Goal: Transaction & Acquisition: Purchase product/service

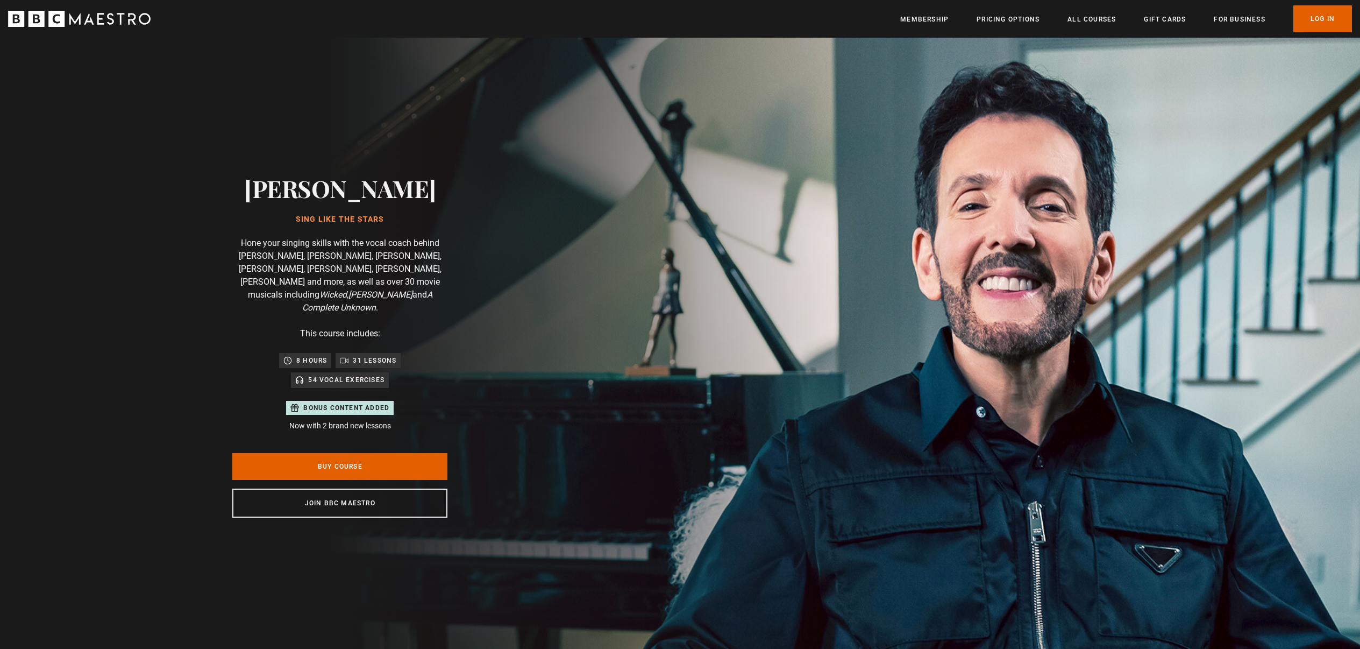
scroll to position [0, 282]
click at [1092, 16] on link "All Courses" at bounding box center [1091, 19] width 48 height 11
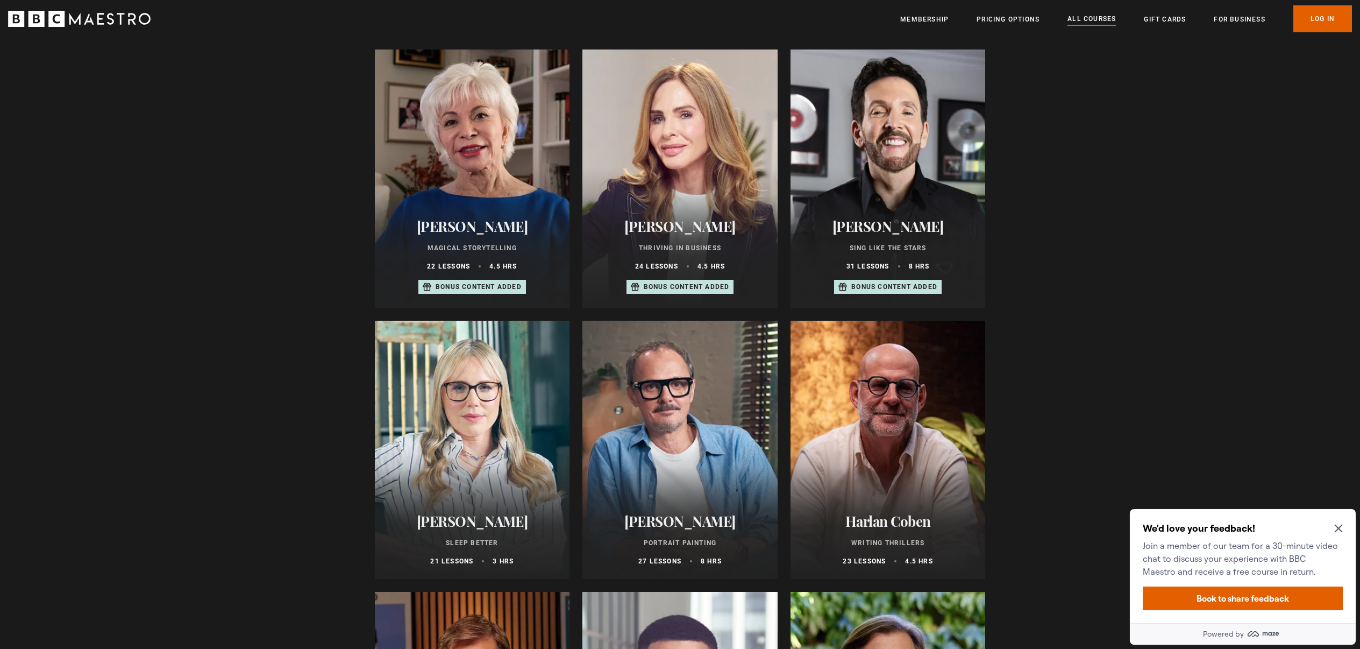
scroll to position [673, 0]
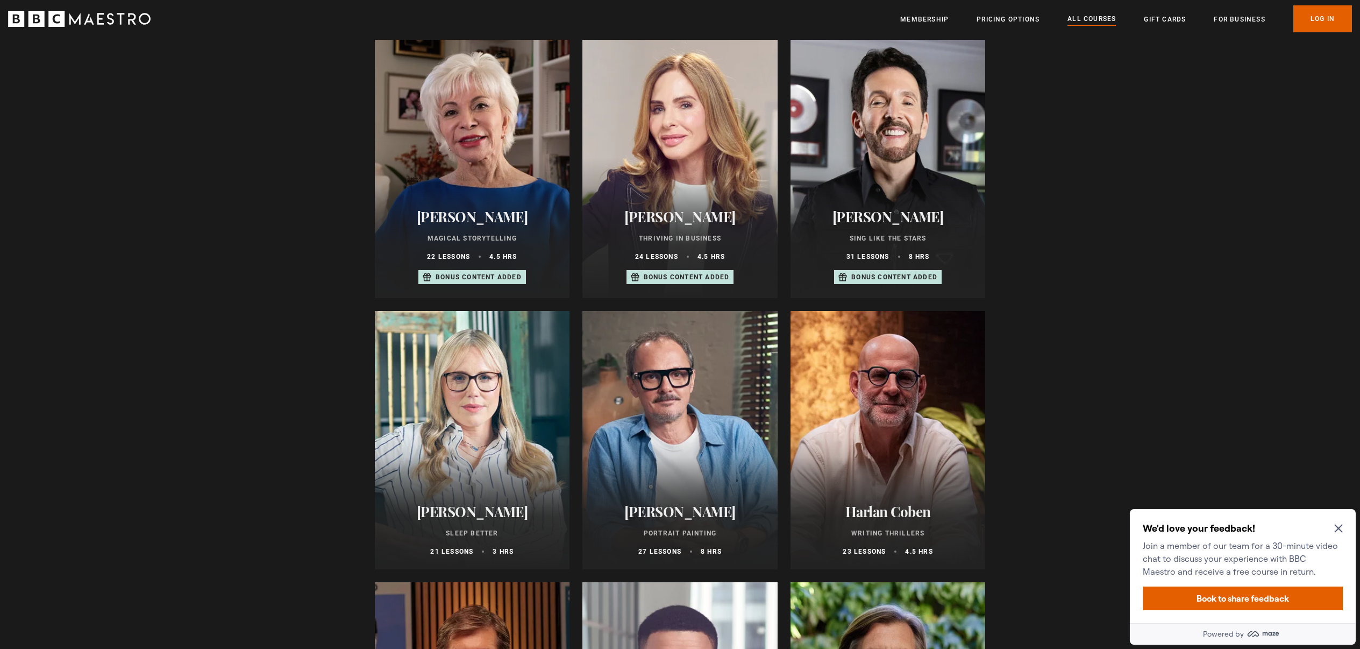
click at [481, 211] on div "Isabel Allende Magical Storytelling 22 lessons 4.5 hrs Bonus content added" at bounding box center [472, 246] width 195 height 103
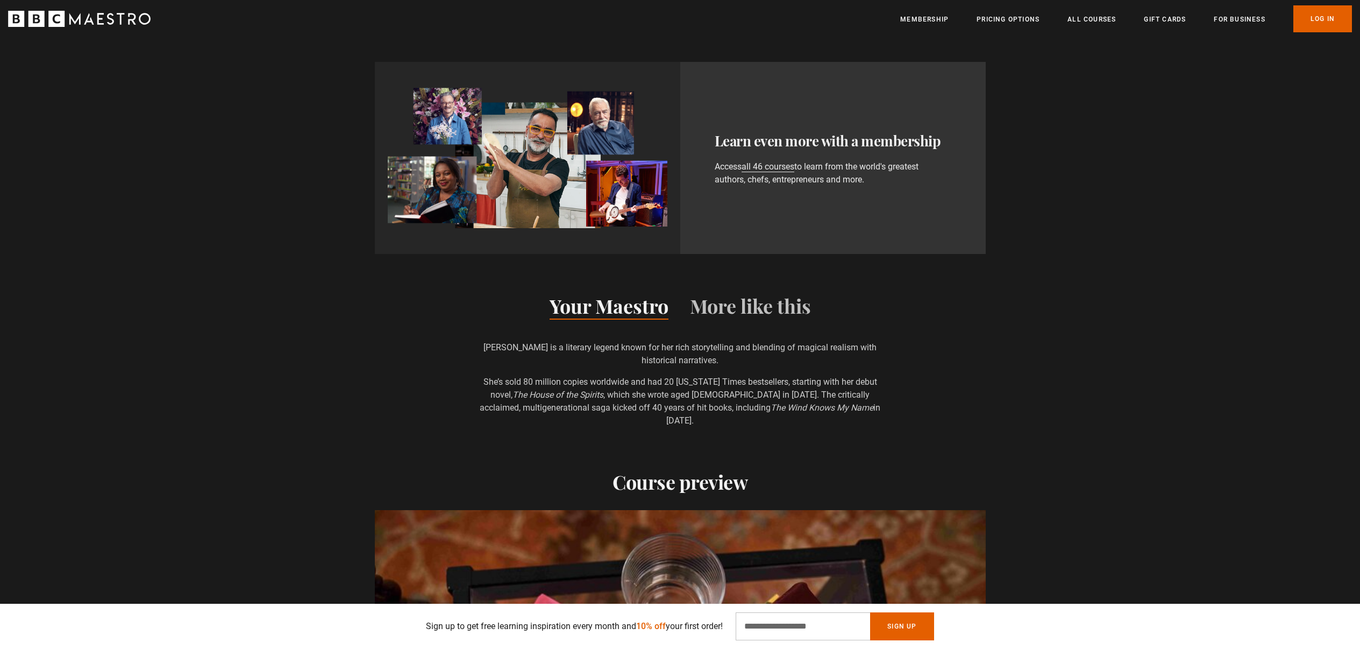
scroll to position [0, 141]
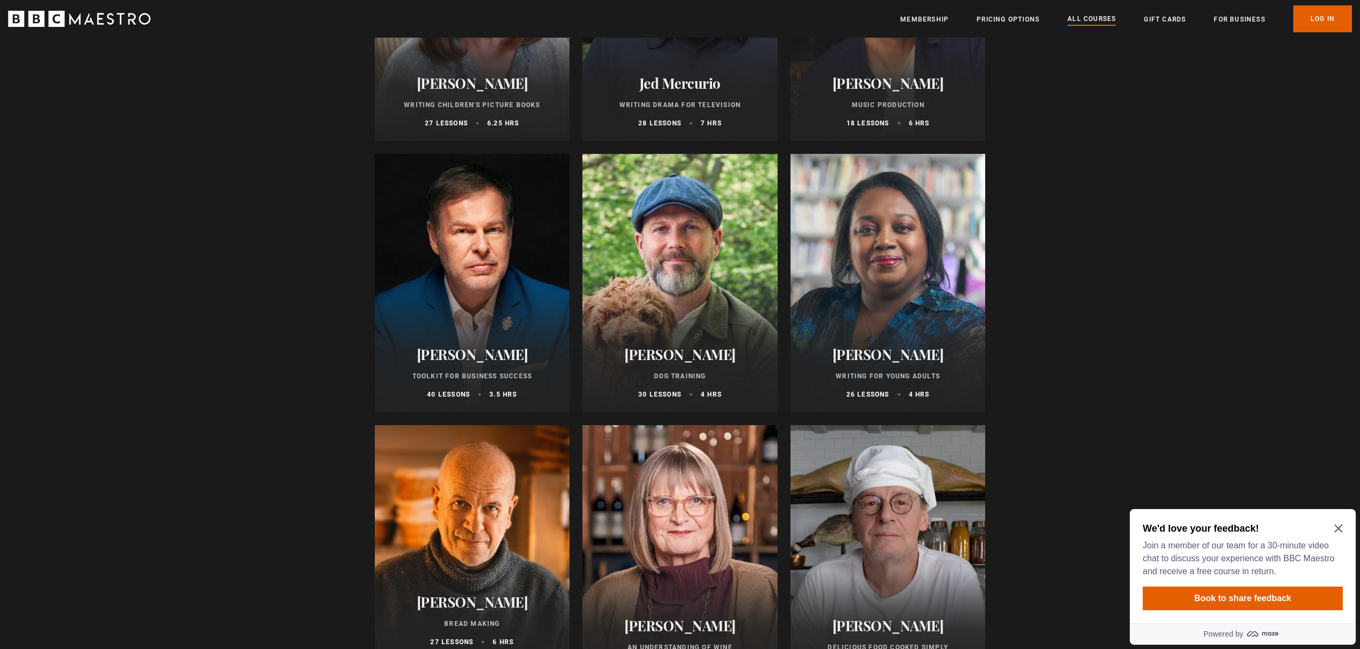
scroll to position [3288, 0]
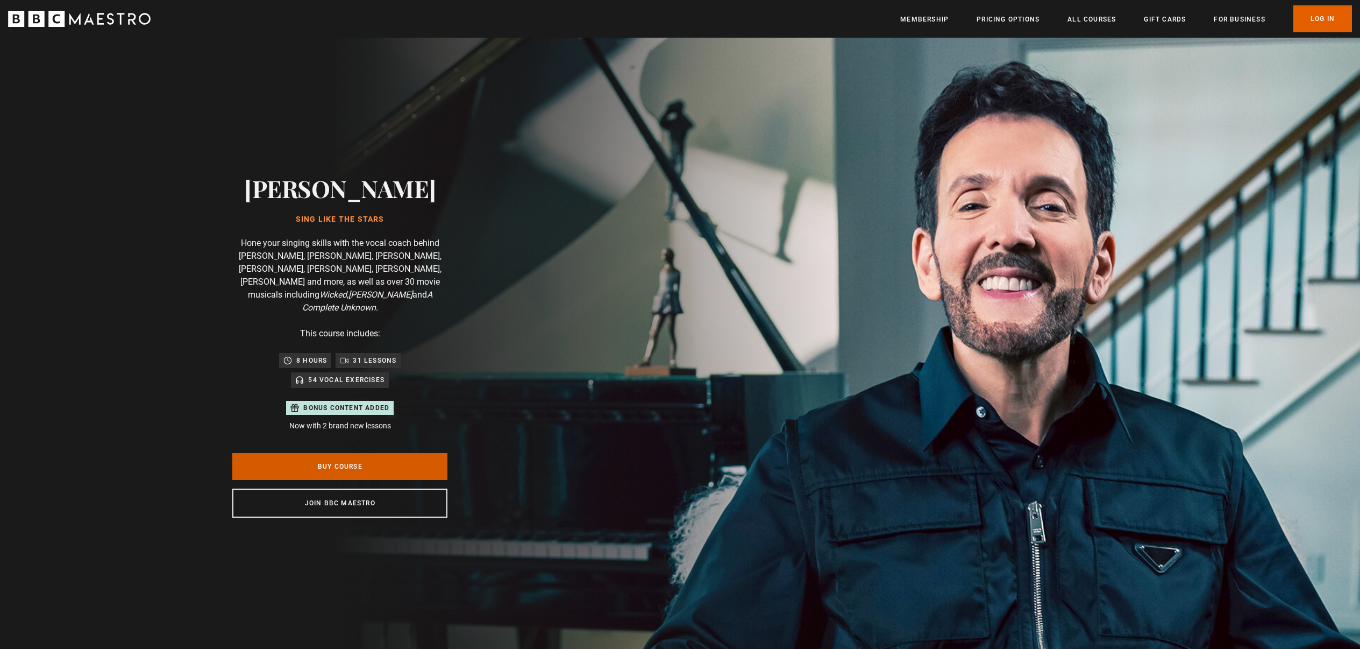
click at [284, 457] on link "Buy Course" at bounding box center [339, 466] width 215 height 27
